Goal: Information Seeking & Learning: Learn about a topic

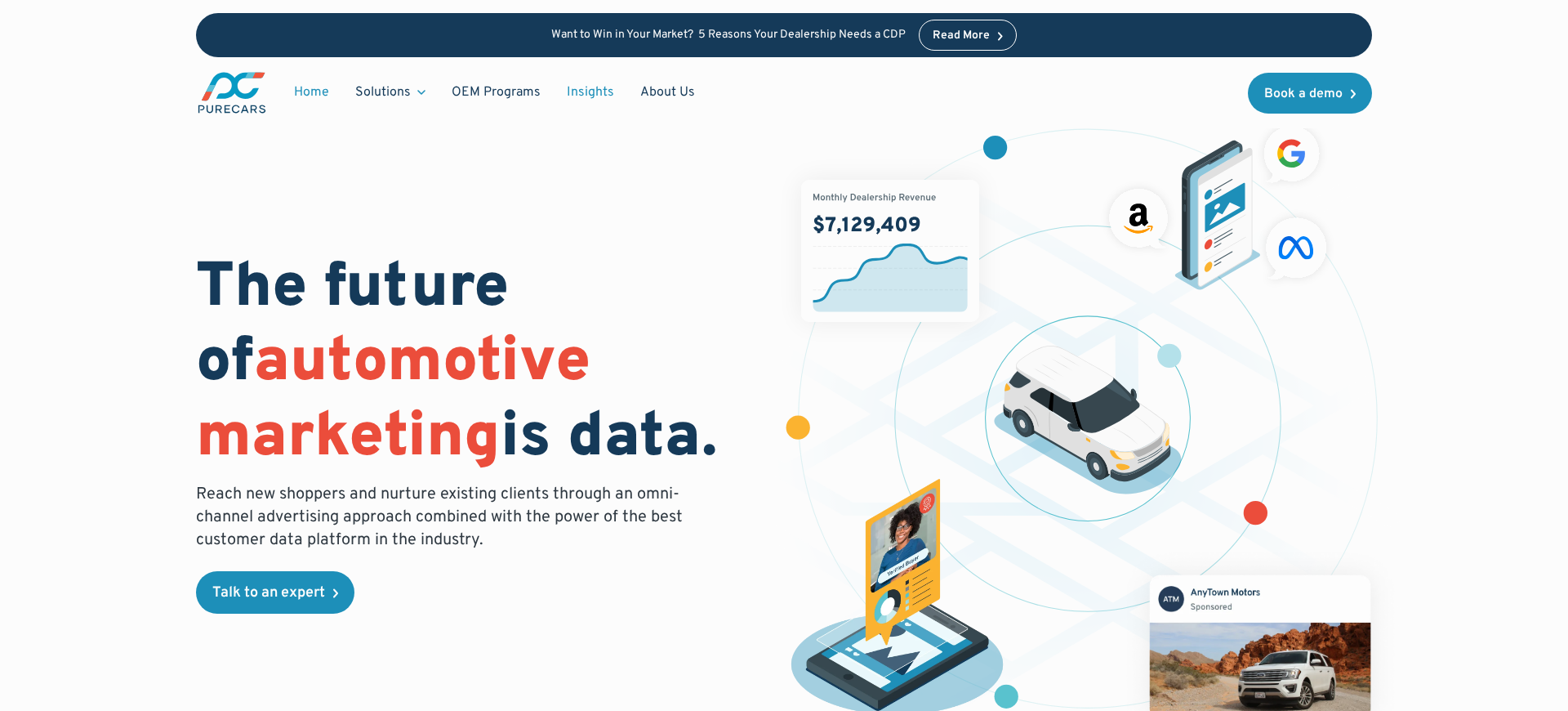
click at [586, 91] on link "Insights" at bounding box center [590, 92] width 73 height 31
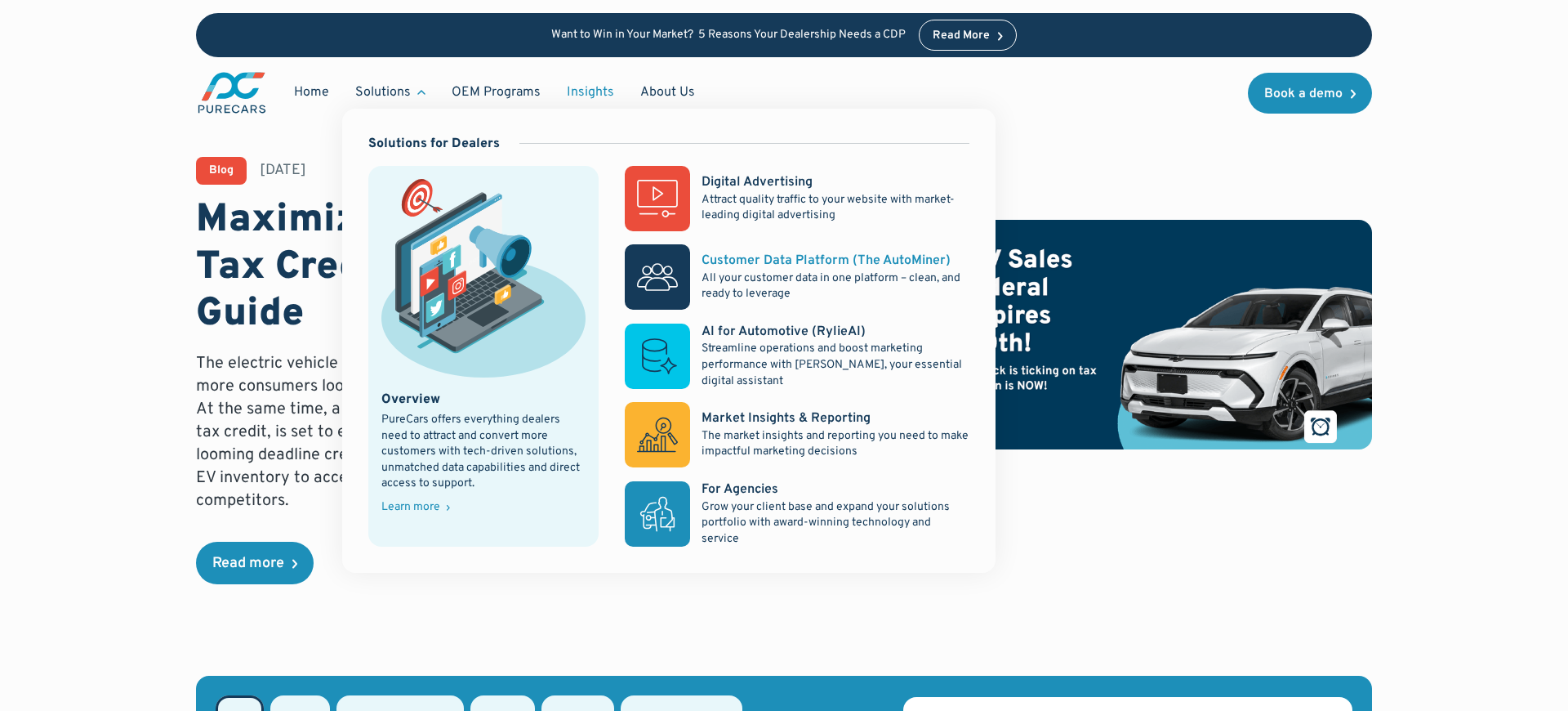
click at [784, 263] on div "Customer Data Platform (The AutoMiner)" at bounding box center [826, 260] width 249 height 18
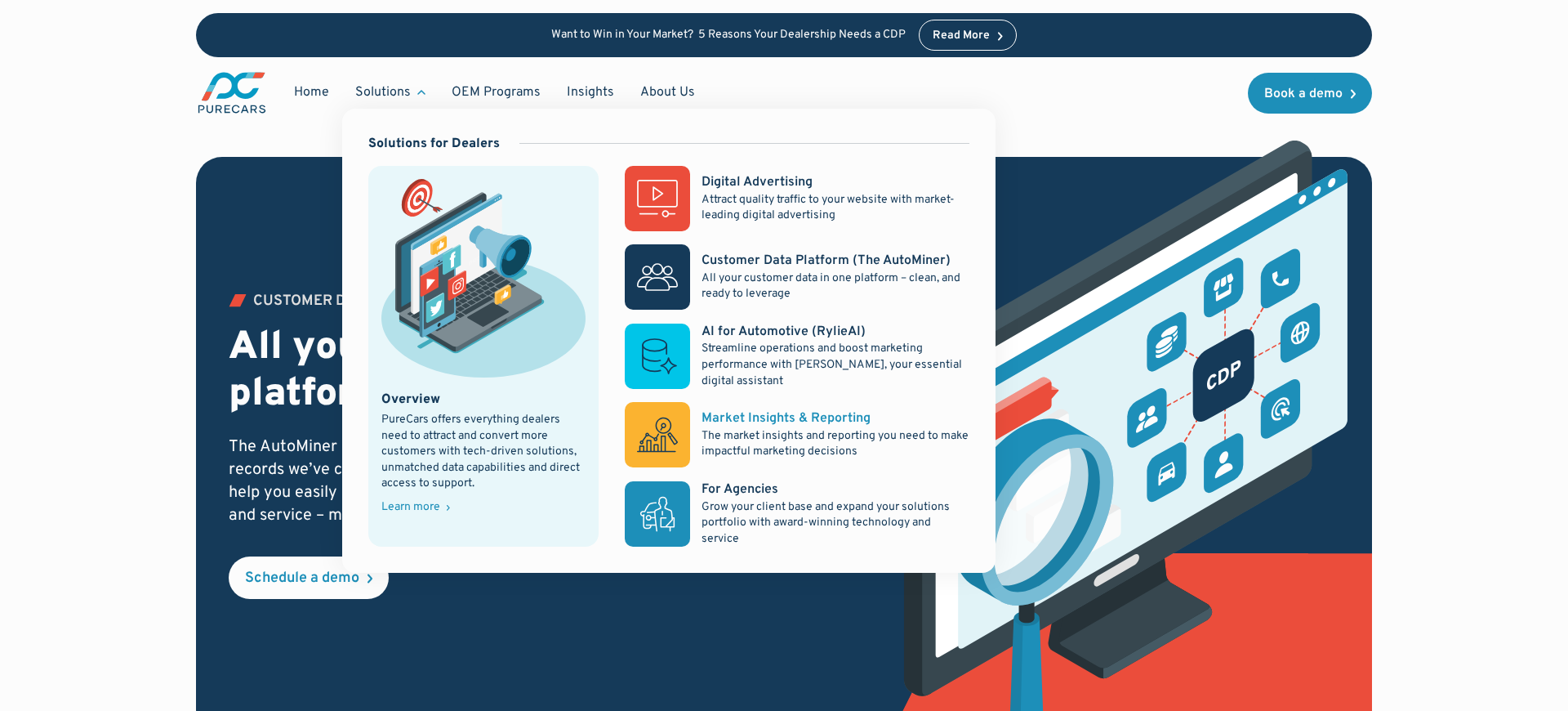
click at [769, 420] on div "Market Insights & Reporting" at bounding box center [785, 418] width 169 height 18
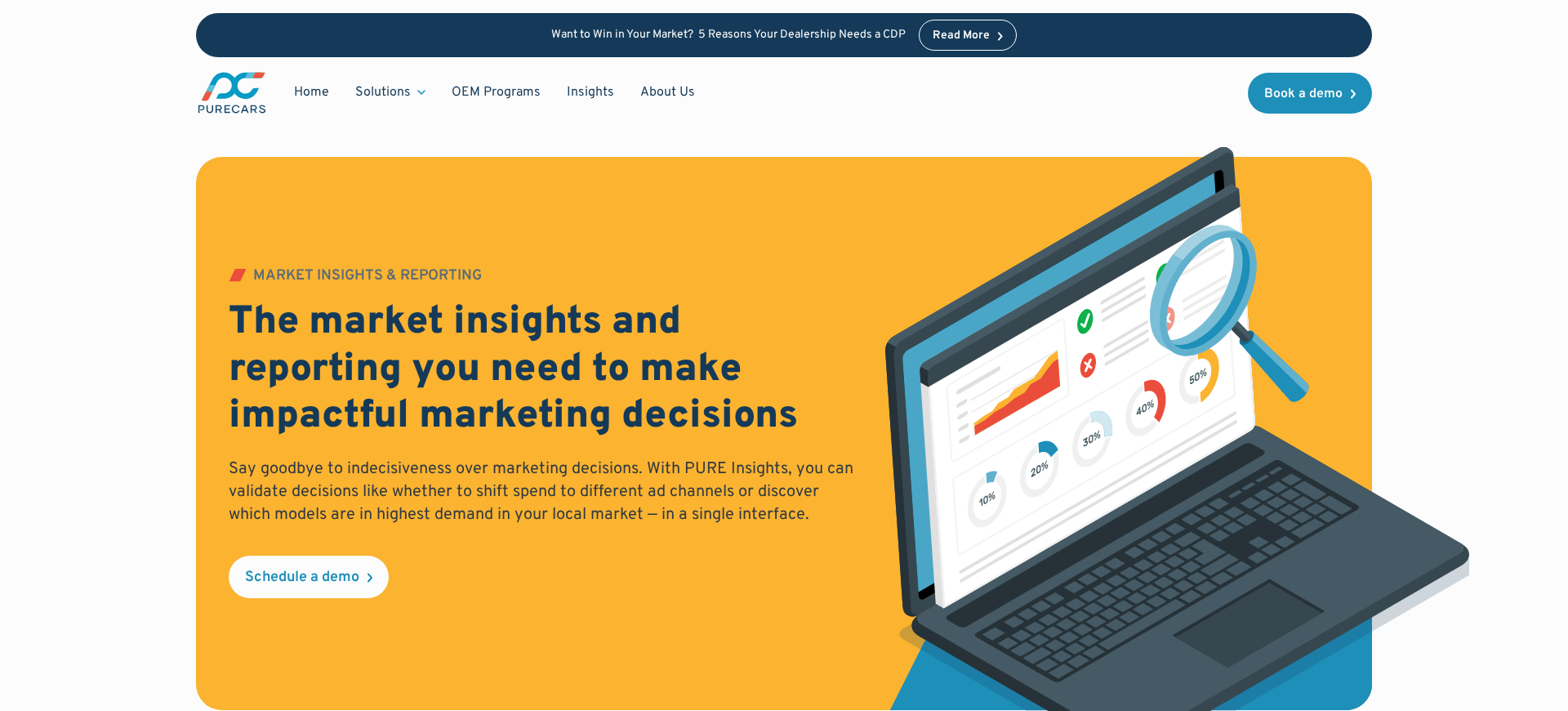
click at [223, 83] on img "main" at bounding box center [232, 93] width 71 height 44
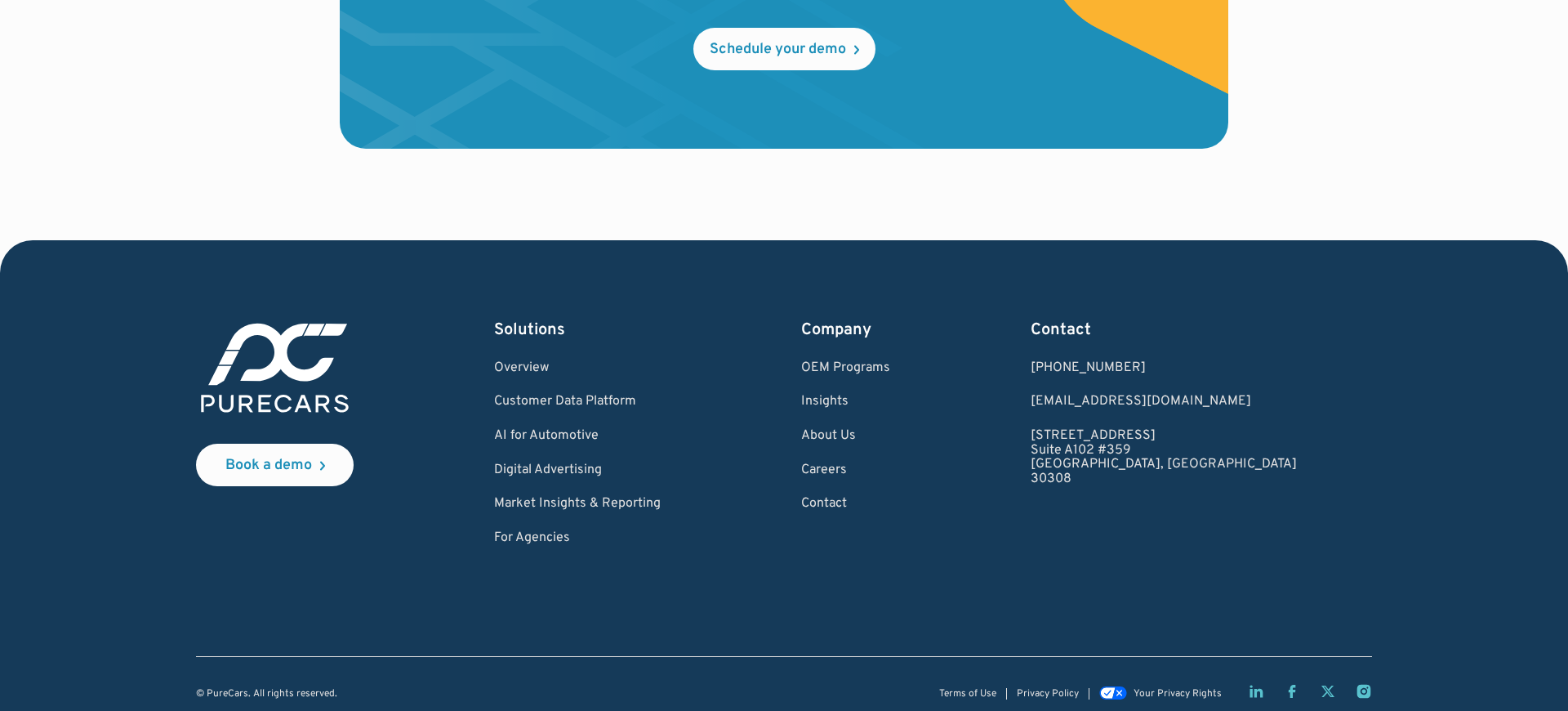
scroll to position [4875, 0]
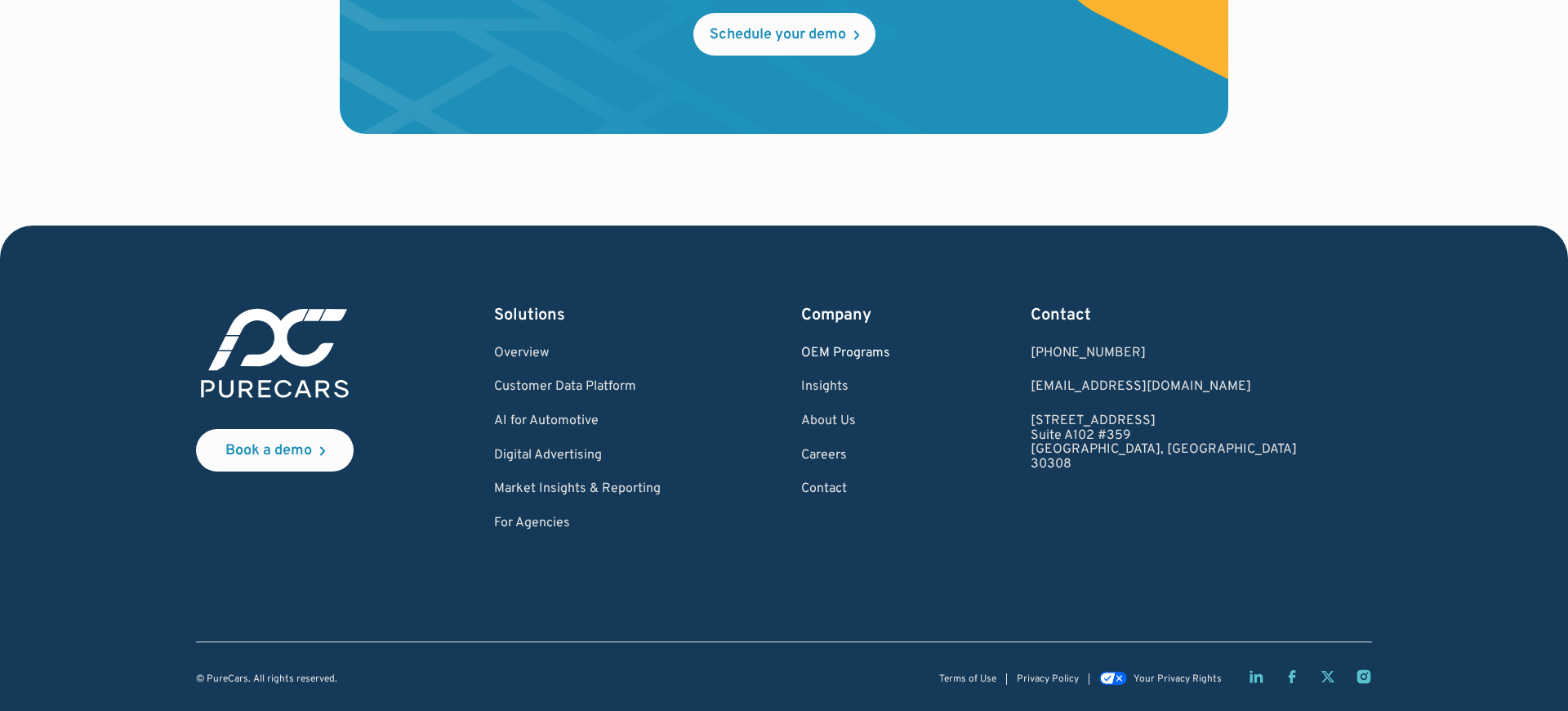
click at [891, 352] on link "OEM Programs" at bounding box center [845, 353] width 89 height 14
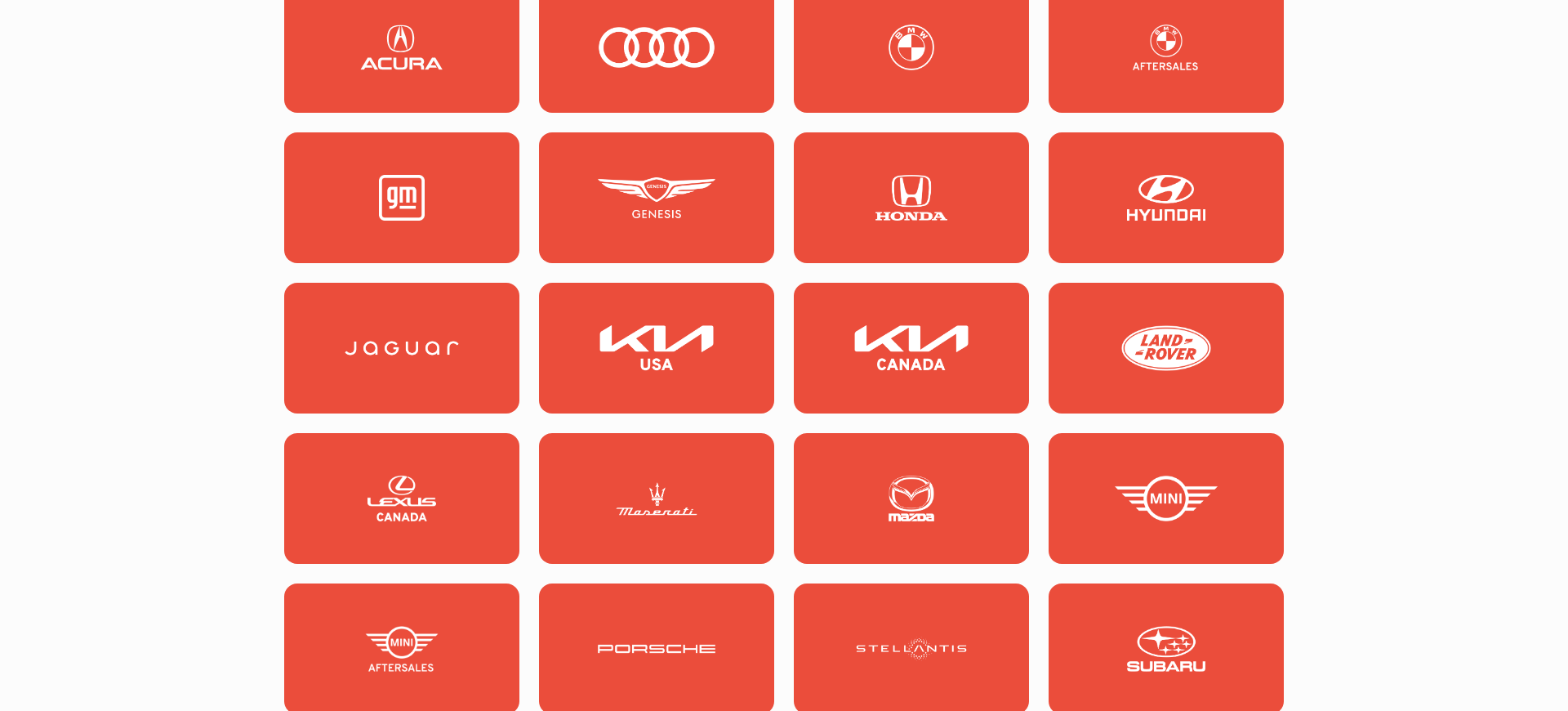
scroll to position [1647, 0]
